Goal: Book appointment/travel/reservation

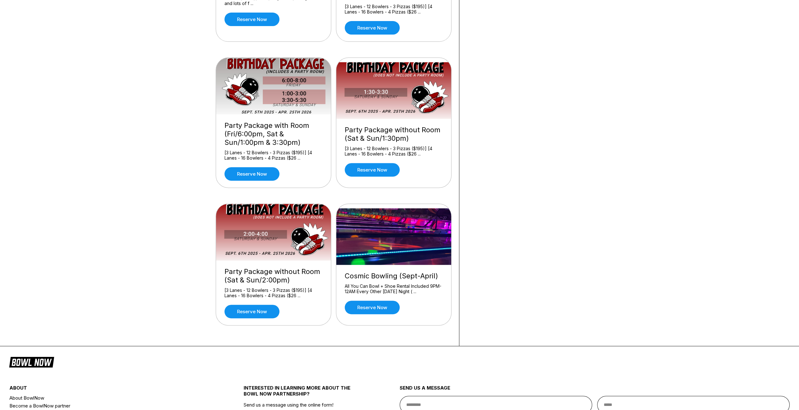
scroll to position [157, 0]
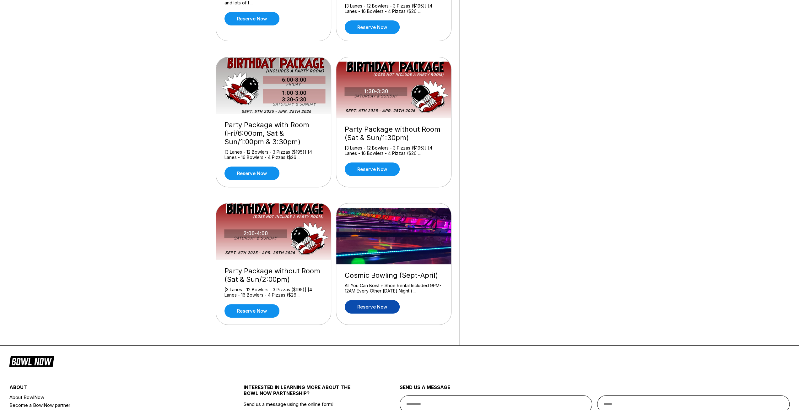
click at [382, 304] on link "Reserve now" at bounding box center [372, 306] width 55 height 13
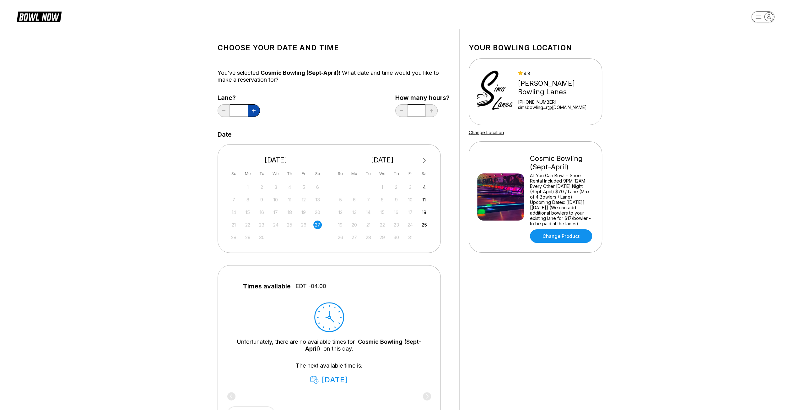
click at [256, 110] on button at bounding box center [254, 110] width 12 height 13
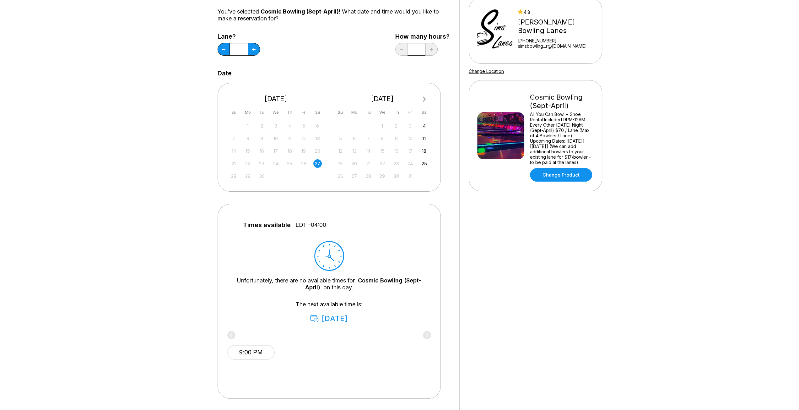
scroll to position [63, 0]
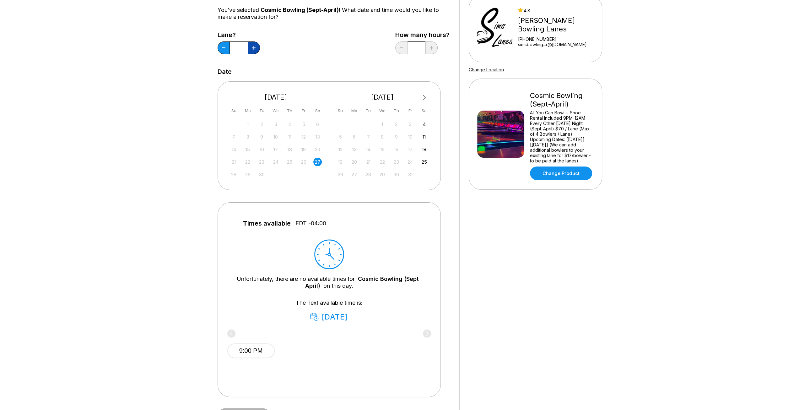
click at [255, 49] on icon at bounding box center [253, 47] width 3 height 3
click at [424, 122] on div "4" at bounding box center [424, 124] width 8 height 8
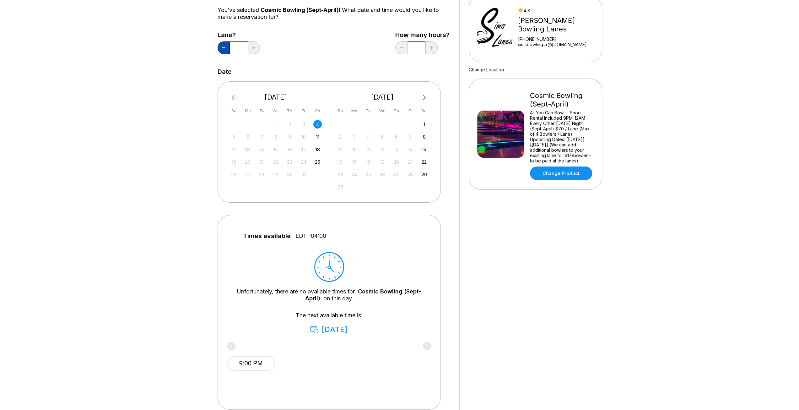
click at [222, 48] on icon at bounding box center [223, 47] width 3 height 1
type input "*"
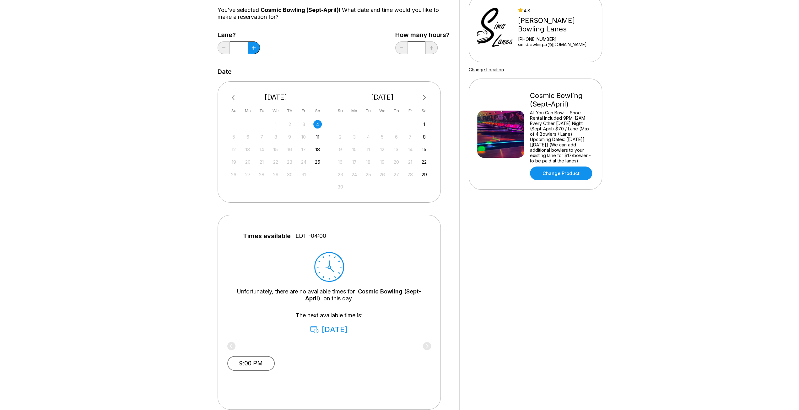
click at [250, 364] on button "9:00 PM" at bounding box center [250, 363] width 47 height 15
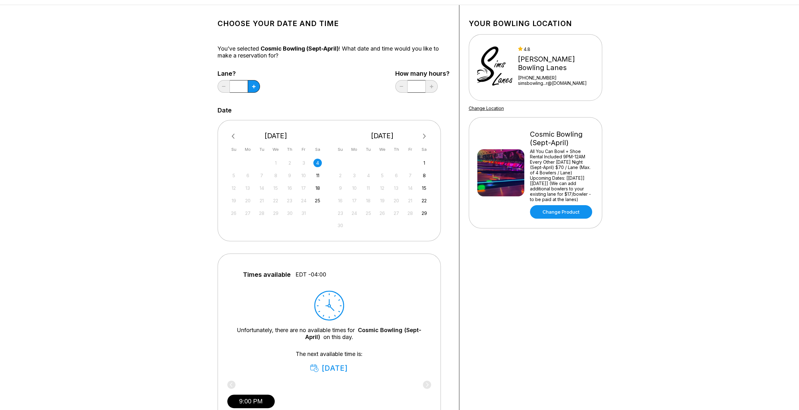
scroll to position [0, 0]
